Goal: Task Accomplishment & Management: Complete application form

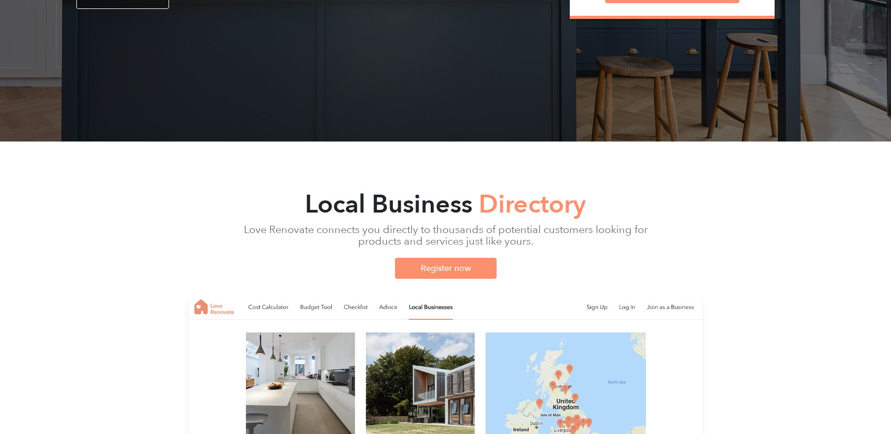
scroll to position [368, 0]
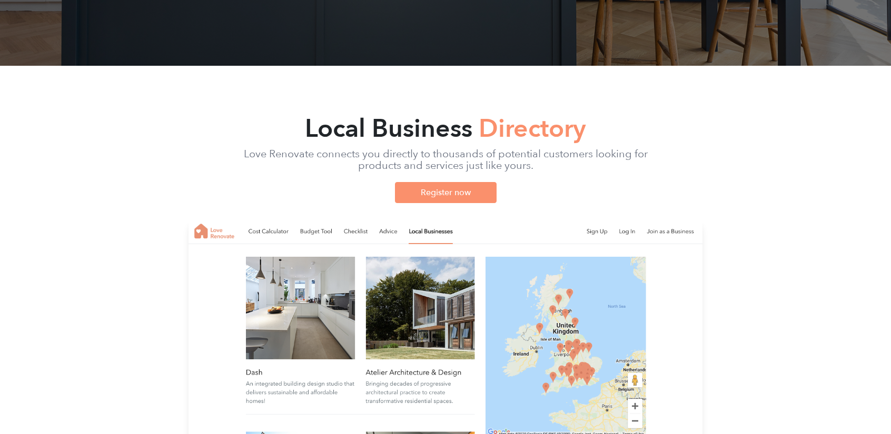
click at [634, 404] on img at bounding box center [445, 340] width 514 height 241
click at [633, 407] on img at bounding box center [445, 340] width 514 height 241
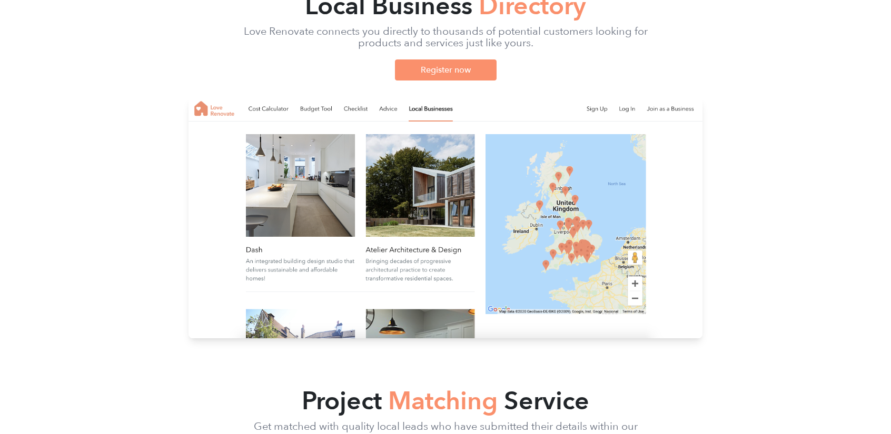
click at [635, 282] on img at bounding box center [445, 217] width 514 height 241
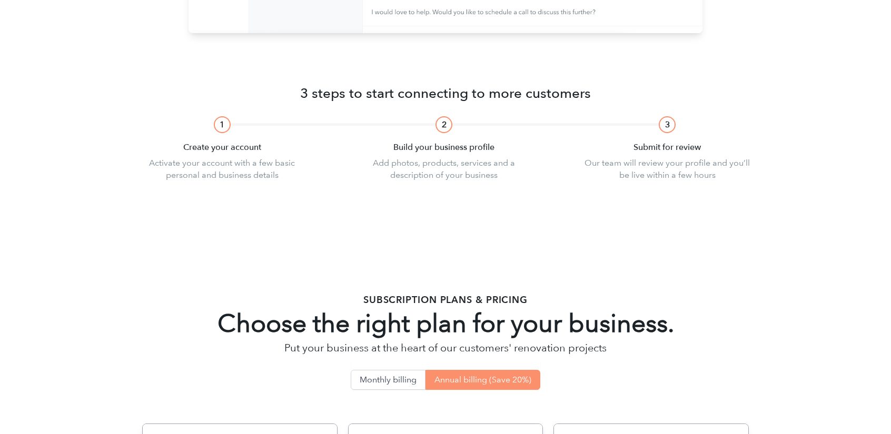
scroll to position [1228, 0]
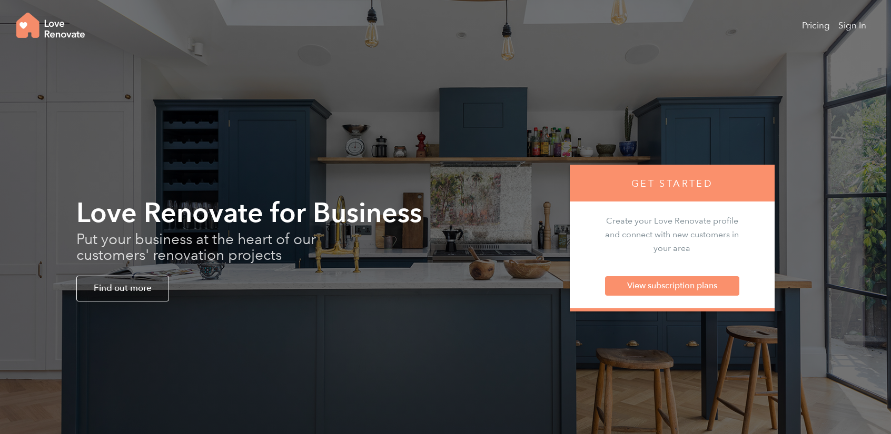
scroll to position [1228, 0]
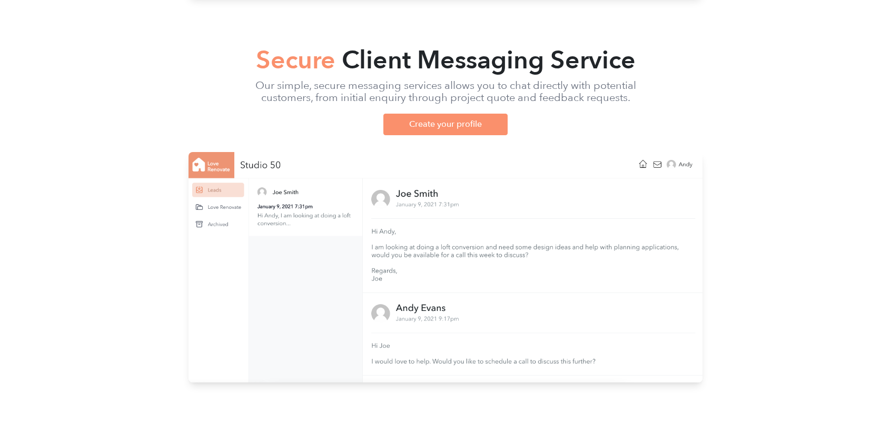
click at [840, 232] on div at bounding box center [445, 267] width 891 height 231
click at [452, 126] on link "Create your profile" at bounding box center [445, 124] width 124 height 21
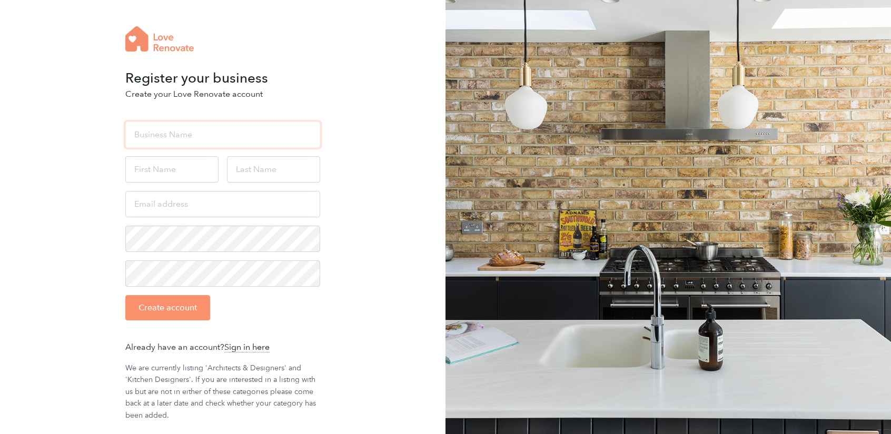
click at [127, 129] on input "text" at bounding box center [222, 135] width 195 height 26
type input "[PERSON_NAME] DESIGN LIMITED"
type input "[PERSON_NAME]"
type input "Bramley"
type input "bramleymayedesign@gmail.com"
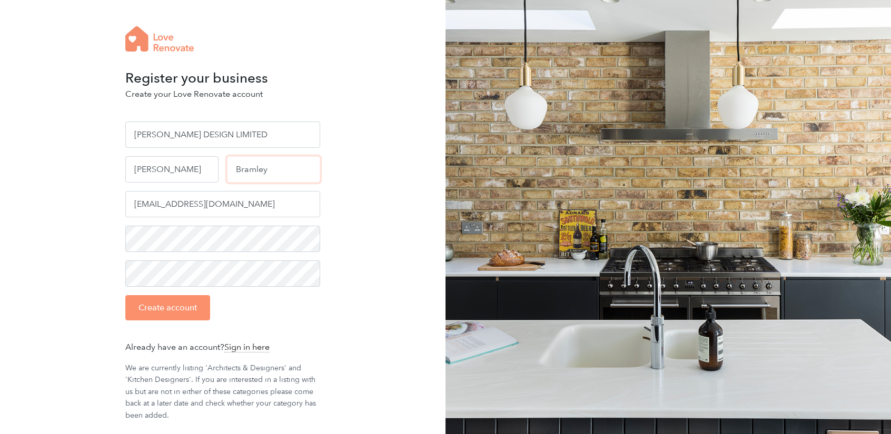
click at [275, 167] on input "Bramley" at bounding box center [273, 169] width 93 height 26
type input "Bramley-Maye"
click at [273, 207] on input "bramleymayedesign@gmail.com" at bounding box center [222, 204] width 195 height 26
type input "architects@bramley-mayedesign.co.uk"
click at [186, 305] on input "Create account" at bounding box center [167, 307] width 85 height 25
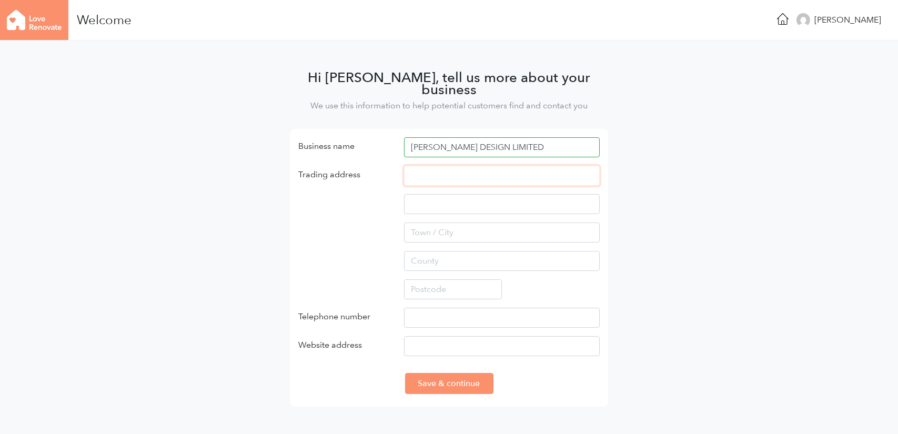
click at [449, 166] on input "text" at bounding box center [502, 176] width 196 height 20
type input "2 Charleswold Court, Thurlby Lane,"
type input "Stanton-on-The-Wolds, Keyworth"
type input "NOTTINGHAM"
type input "Nottinghamshire"
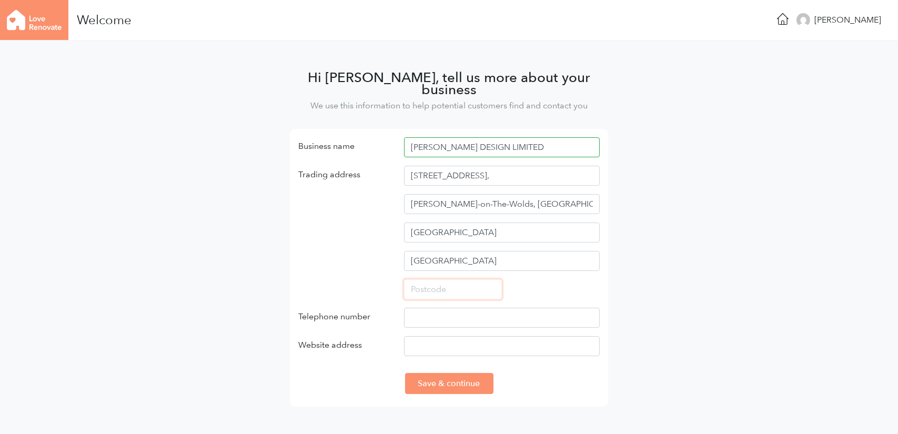
type input "NG12 5BS"
type input "07855619553"
click at [723, 203] on main "Hi Jonathan, tell us more about your business We use this information to help p…" at bounding box center [449, 237] width 898 height 392
click at [493, 336] on input "Website address" at bounding box center [502, 346] width 196 height 20
click at [730, 262] on main "Hi Jonathan, tell us more about your business We use this information to help p…" at bounding box center [449, 237] width 898 height 392
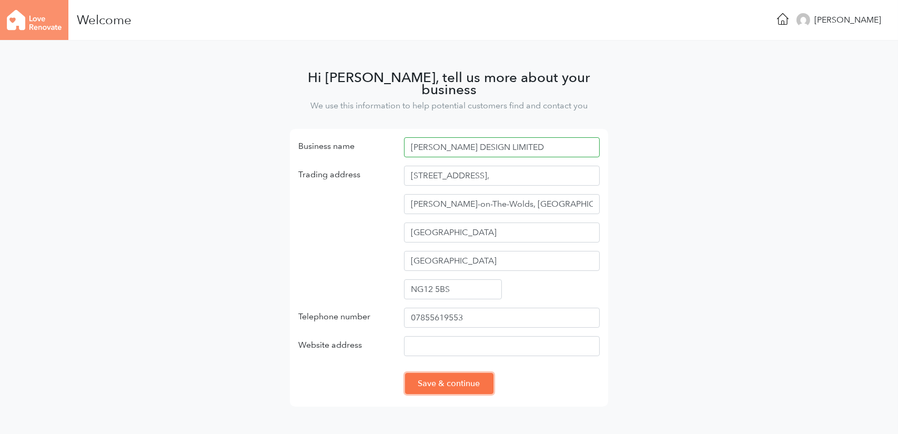
click at [468, 373] on input "Save & continue" at bounding box center [449, 383] width 88 height 21
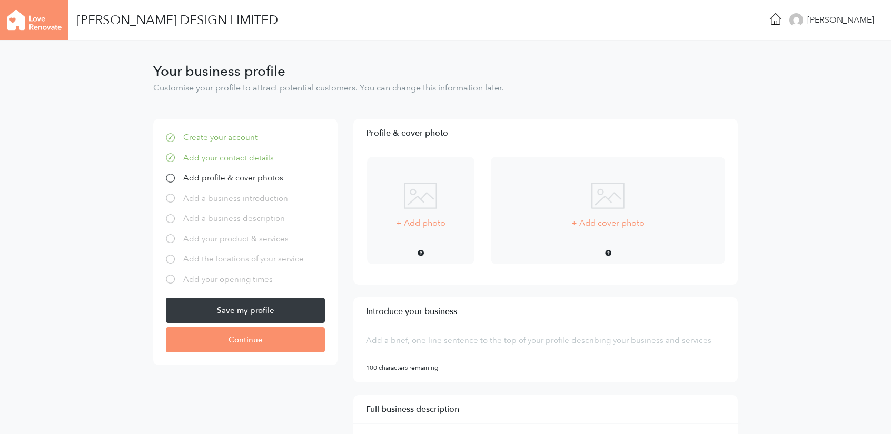
click at [424, 199] on img at bounding box center [420, 196] width 33 height 26
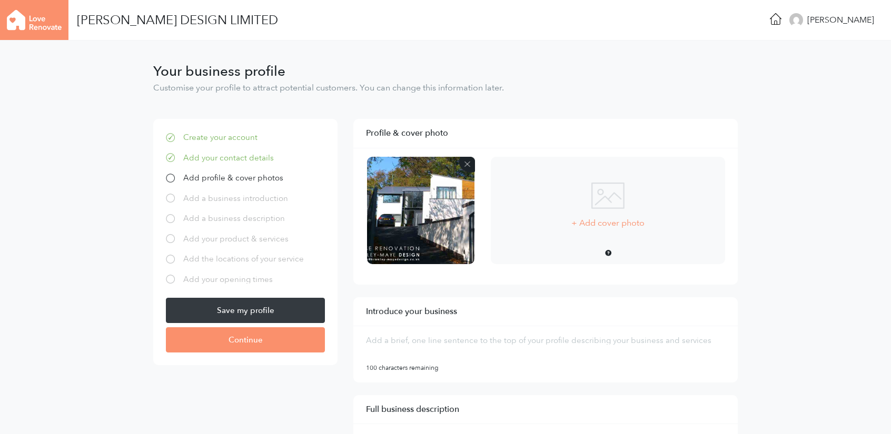
click at [417, 213] on img at bounding box center [420, 210] width 107 height 107
click at [465, 163] on img at bounding box center [467, 165] width 16 height 16
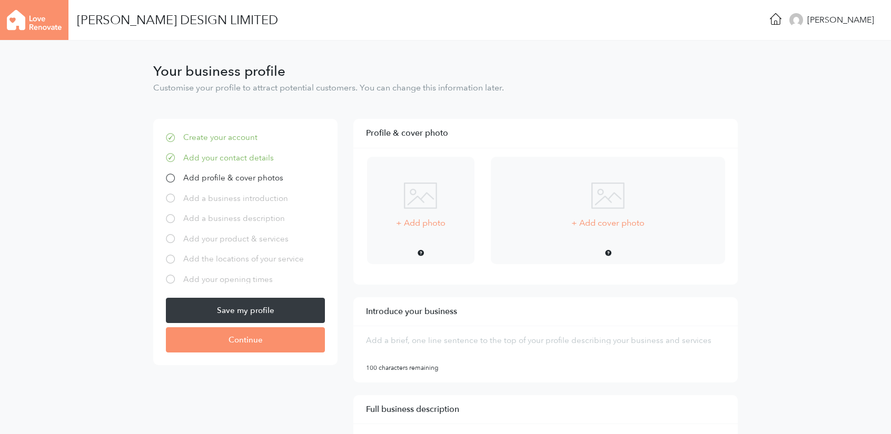
click at [575, 218] on p "+ Add cover photo" at bounding box center [607, 223] width 73 height 12
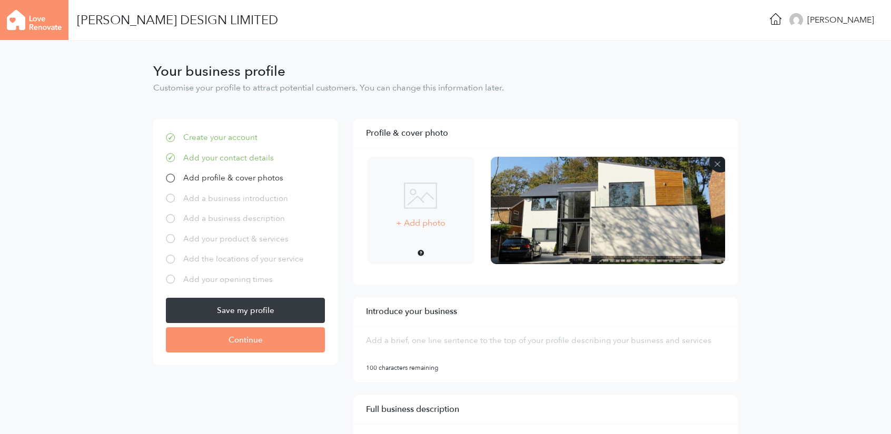
click at [643, 217] on img at bounding box center [608, 210] width 234 height 107
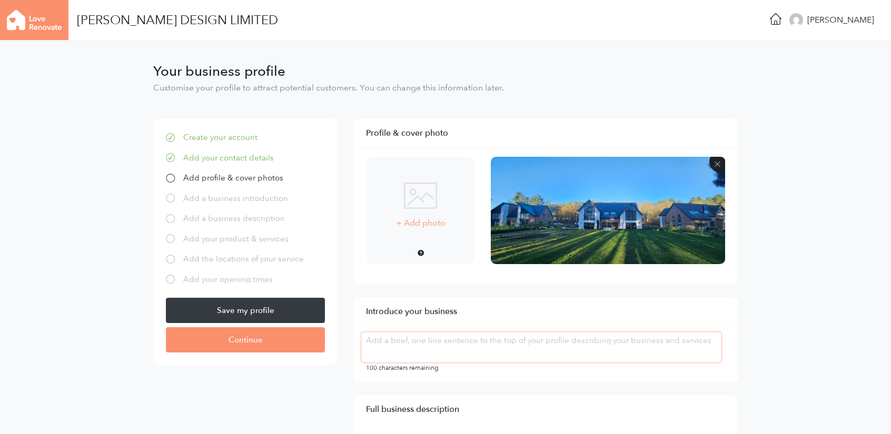
click at [403, 336] on textarea at bounding box center [541, 347] width 359 height 29
type textarea "C"
click at [422, 201] on img at bounding box center [420, 196] width 33 height 26
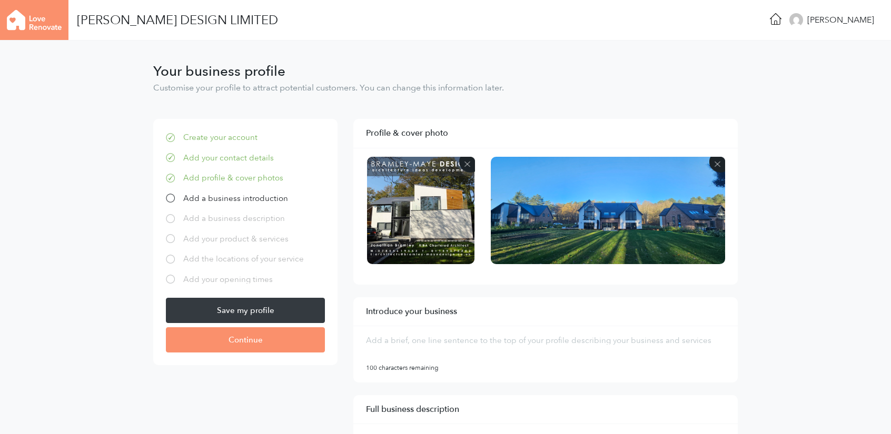
click at [411, 342] on textarea at bounding box center [541, 347] width 359 height 29
click at [638, 209] on img at bounding box center [608, 210] width 234 height 107
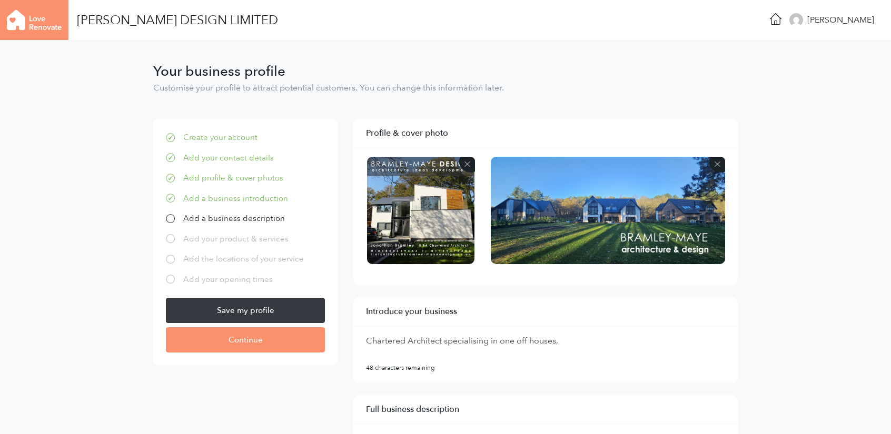
click at [565, 341] on textarea "Chartered Architect specialising in one off houses," at bounding box center [541, 347] width 359 height 29
drag, startPoint x: 559, startPoint y: 343, endPoint x: 578, endPoint y: 339, distance: 19.3
click at [578, 339] on textarea "Chartered Architect specialising in one off houses, small housing developments,…" at bounding box center [541, 347] width 359 height 29
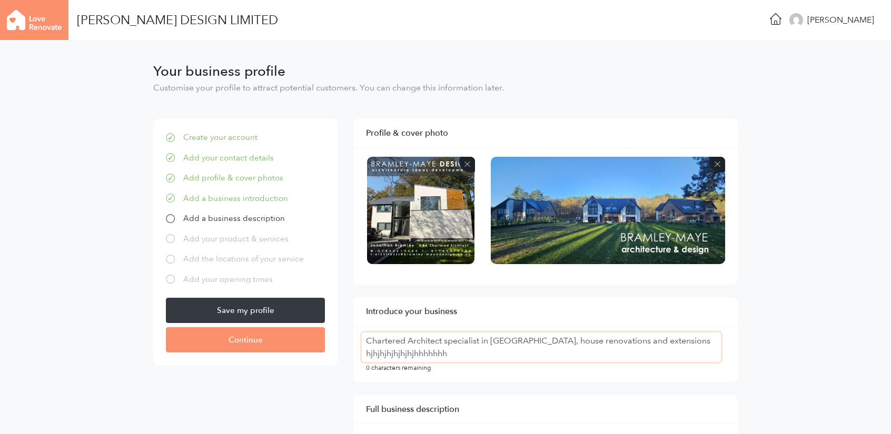
click at [475, 340] on textarea "Chartered Architect specialist in [GEOGRAPHIC_DATA], house renovations and exte…" at bounding box center [541, 347] width 359 height 29
drag, startPoint x: 434, startPoint y: 355, endPoint x: 329, endPoint y: 358, distance: 104.2
click at [625, 341] on textarea "Chartered Architect specialising in new houses, house renovations, and extensio…" at bounding box center [541, 347] width 359 height 29
click at [531, 342] on textarea "Chartered Architect specialising in new houses, house renovations, reconfigurat…" at bounding box center [541, 347] width 359 height 29
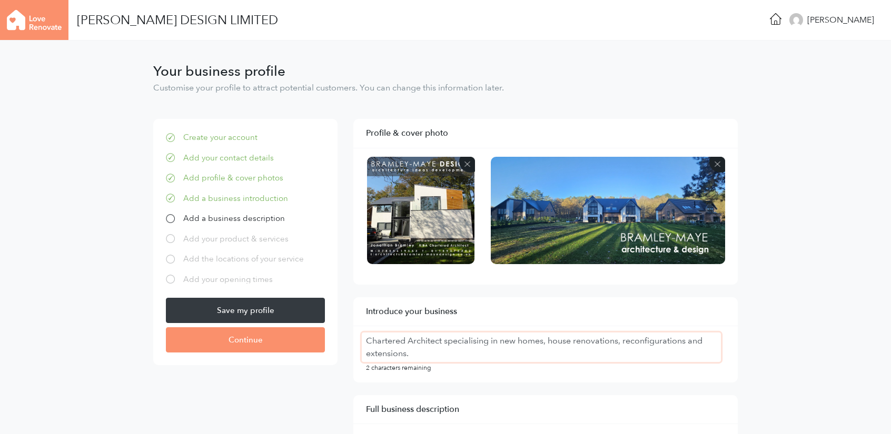
type textarea "Chartered Architect specialising in new homes, house renovations, reconfigurati…"
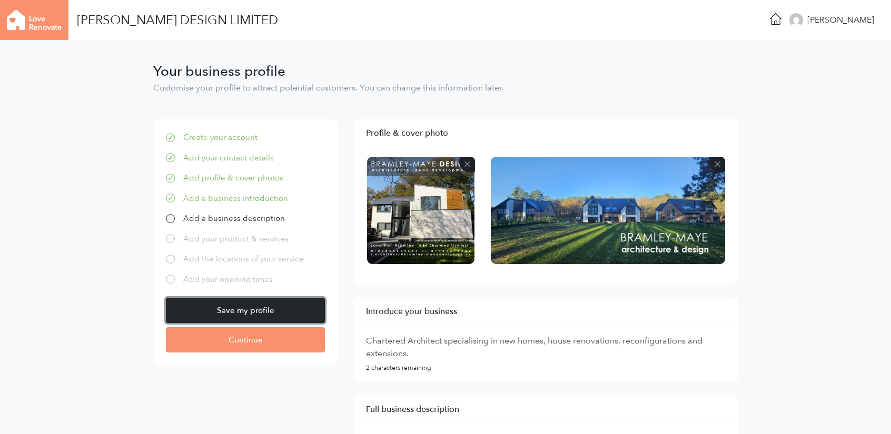
click at [260, 313] on input "Save my profile" at bounding box center [245, 310] width 159 height 25
